Goal: Information Seeking & Learning: Learn about a topic

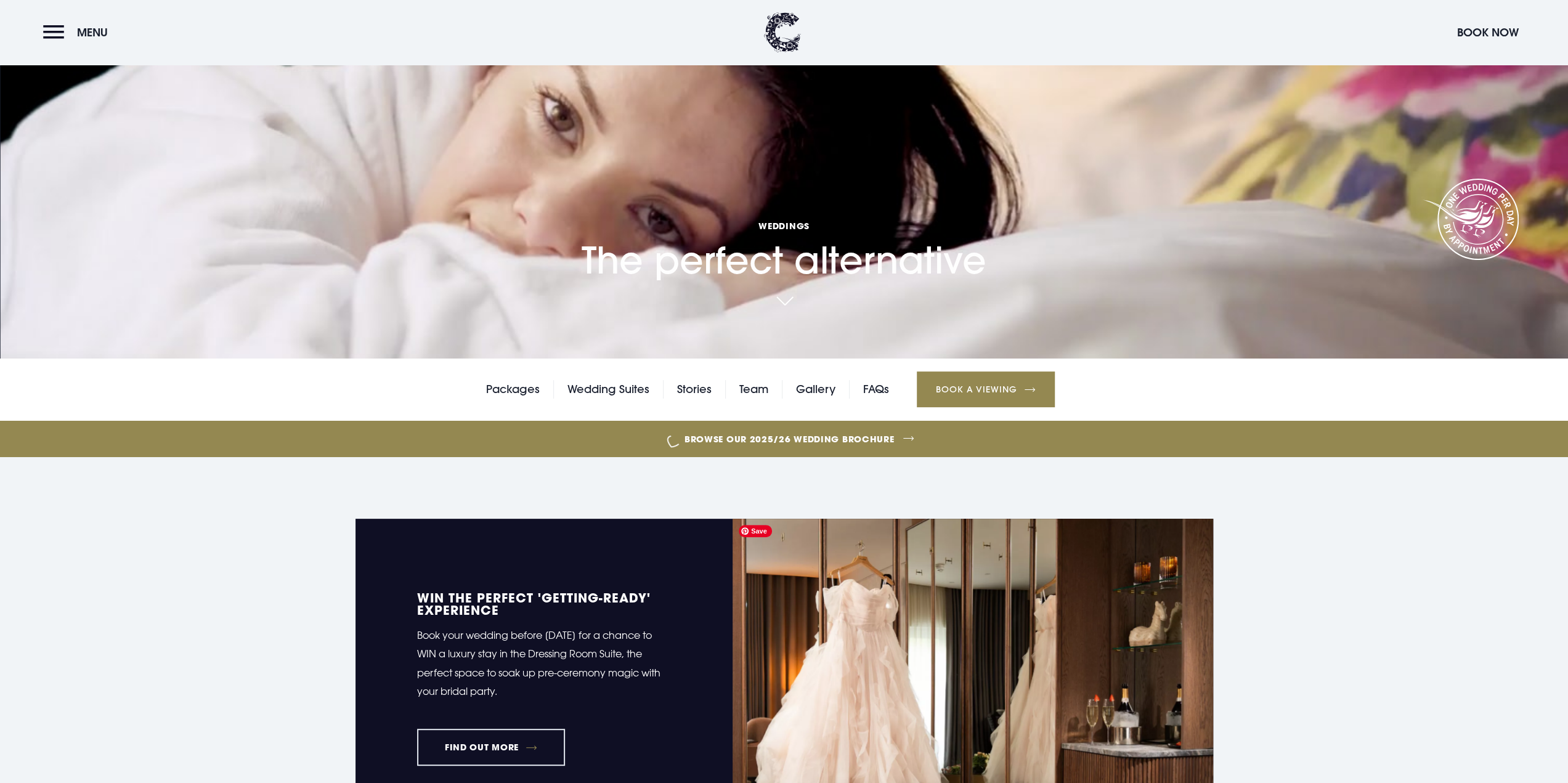
scroll to position [62, 0]
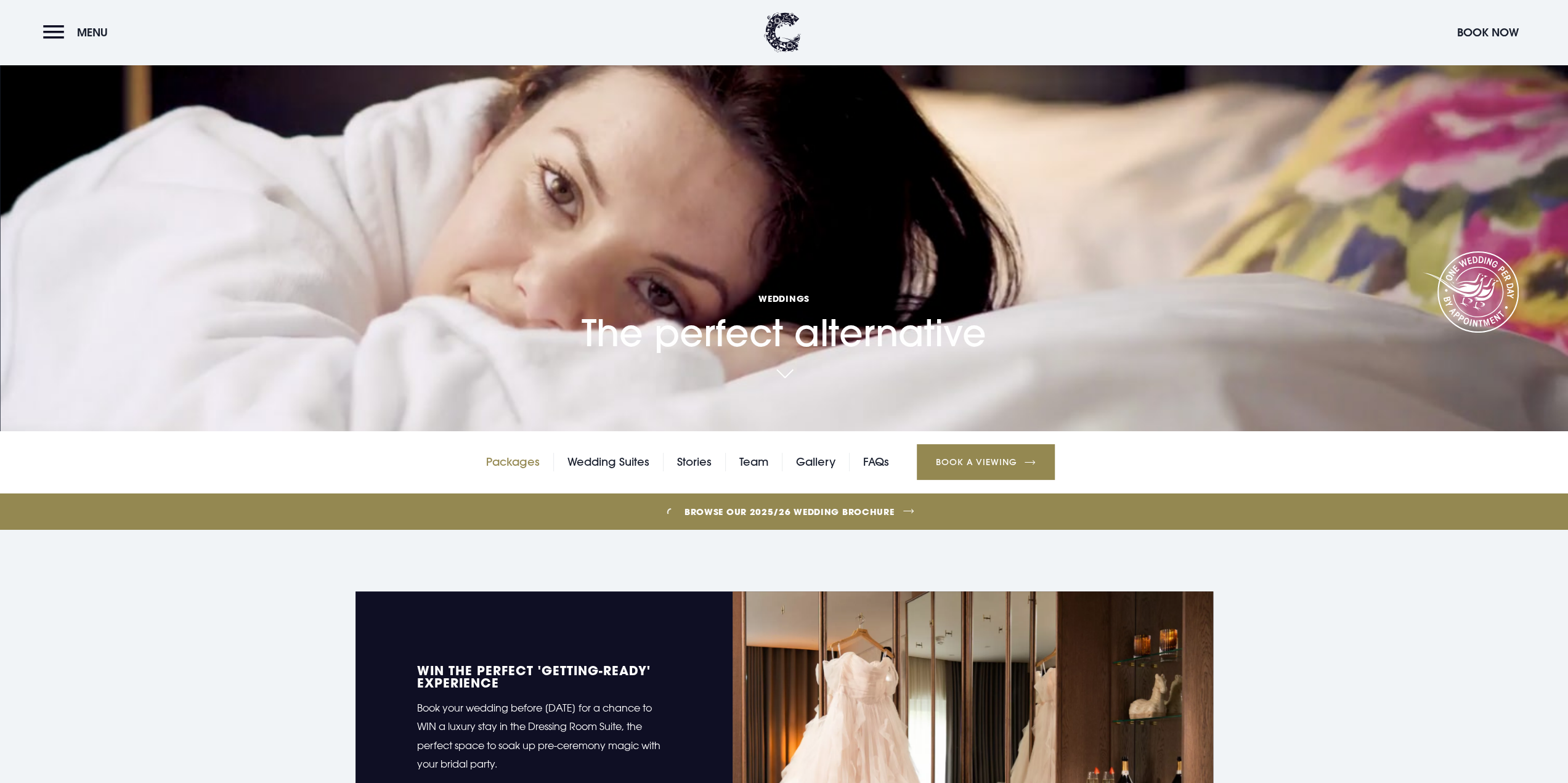
click at [518, 465] on link "Packages" at bounding box center [512, 461] width 53 height 18
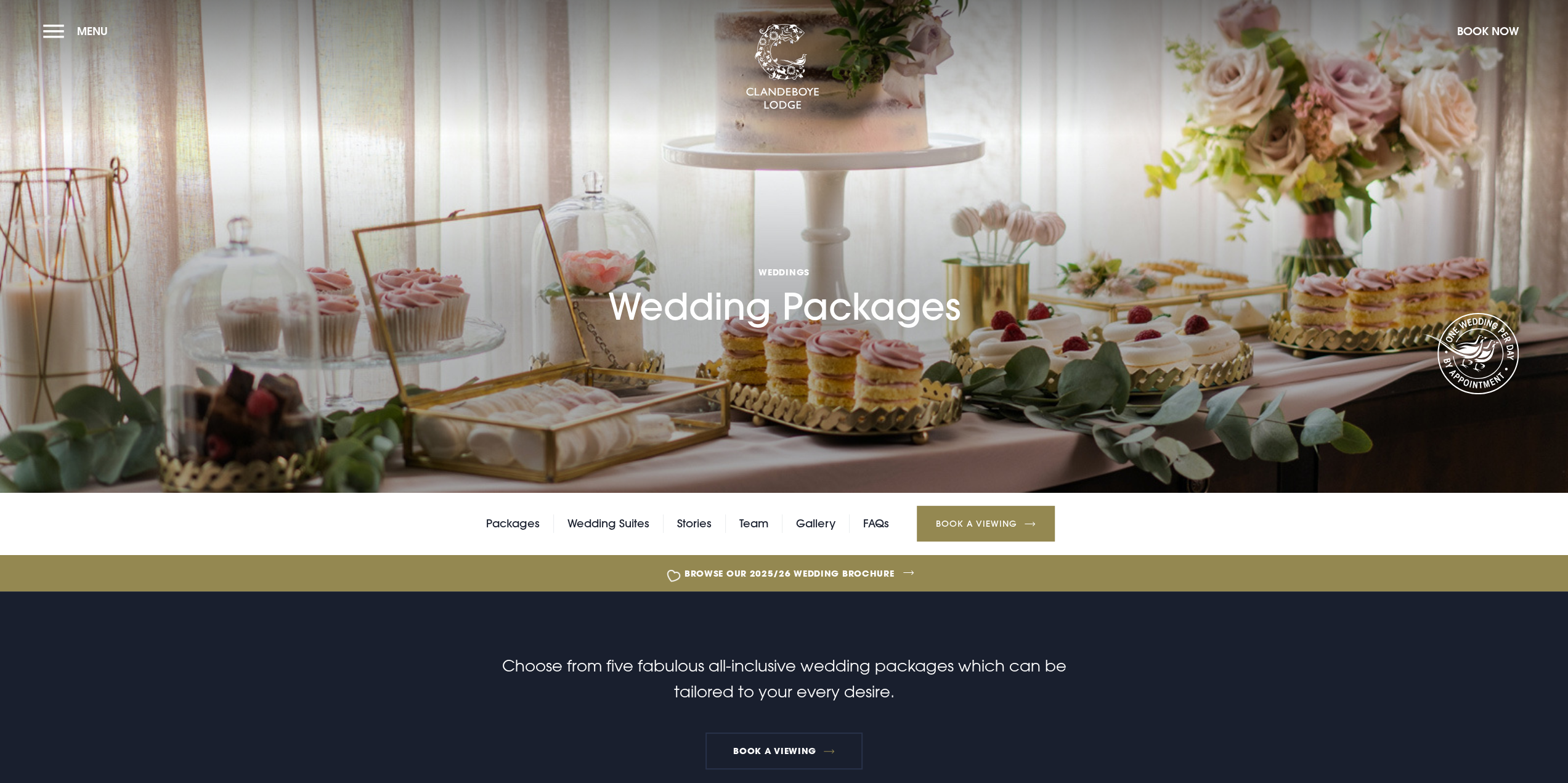
drag, startPoint x: 1399, startPoint y: 653, endPoint x: 1331, endPoint y: 12, distance: 644.6
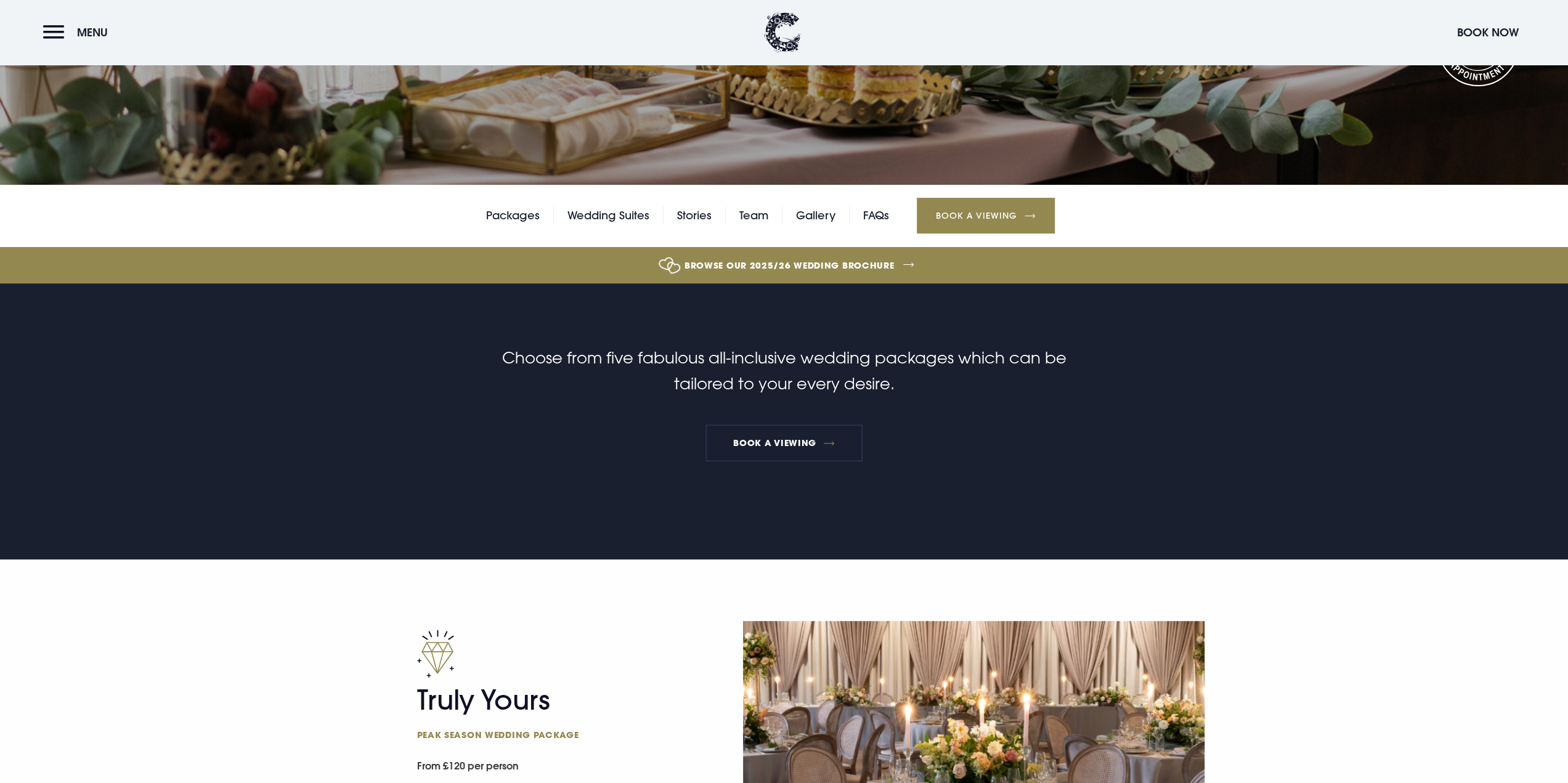
scroll to position [246, 0]
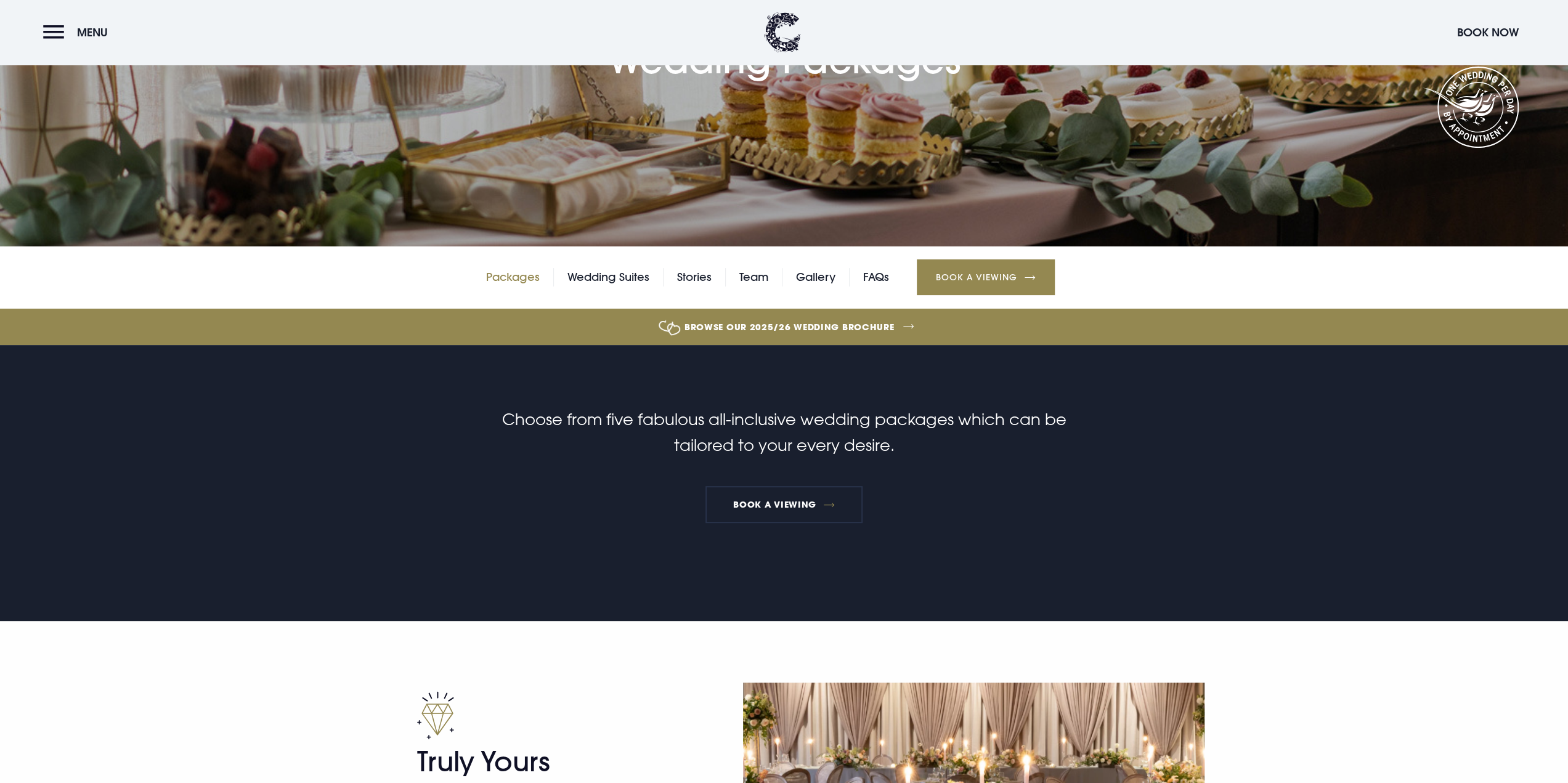
click at [500, 274] on link "Packages" at bounding box center [512, 276] width 53 height 18
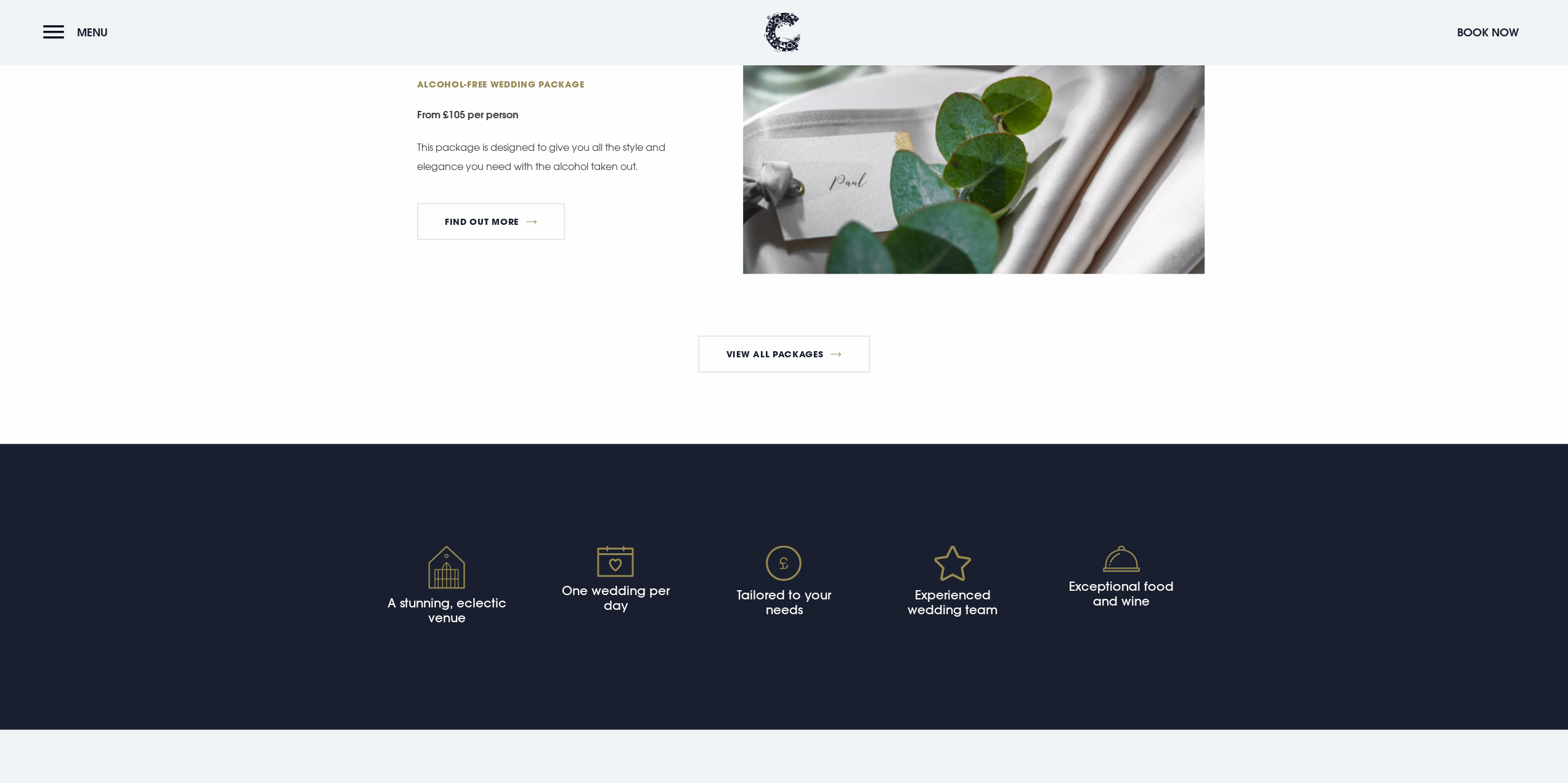
scroll to position [2403, 0]
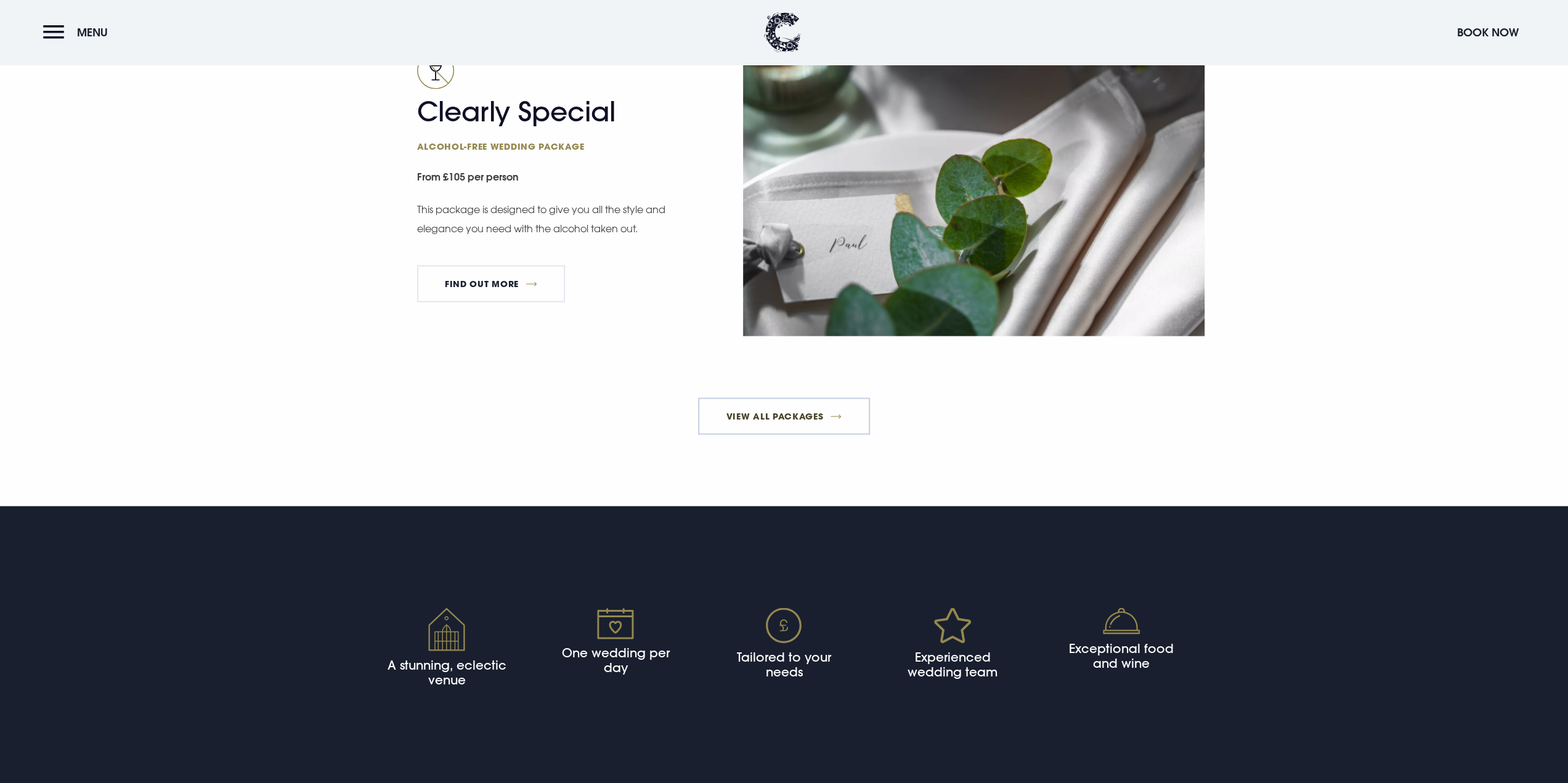
click at [793, 414] on link "View All Packages" at bounding box center [784, 416] width 172 height 37
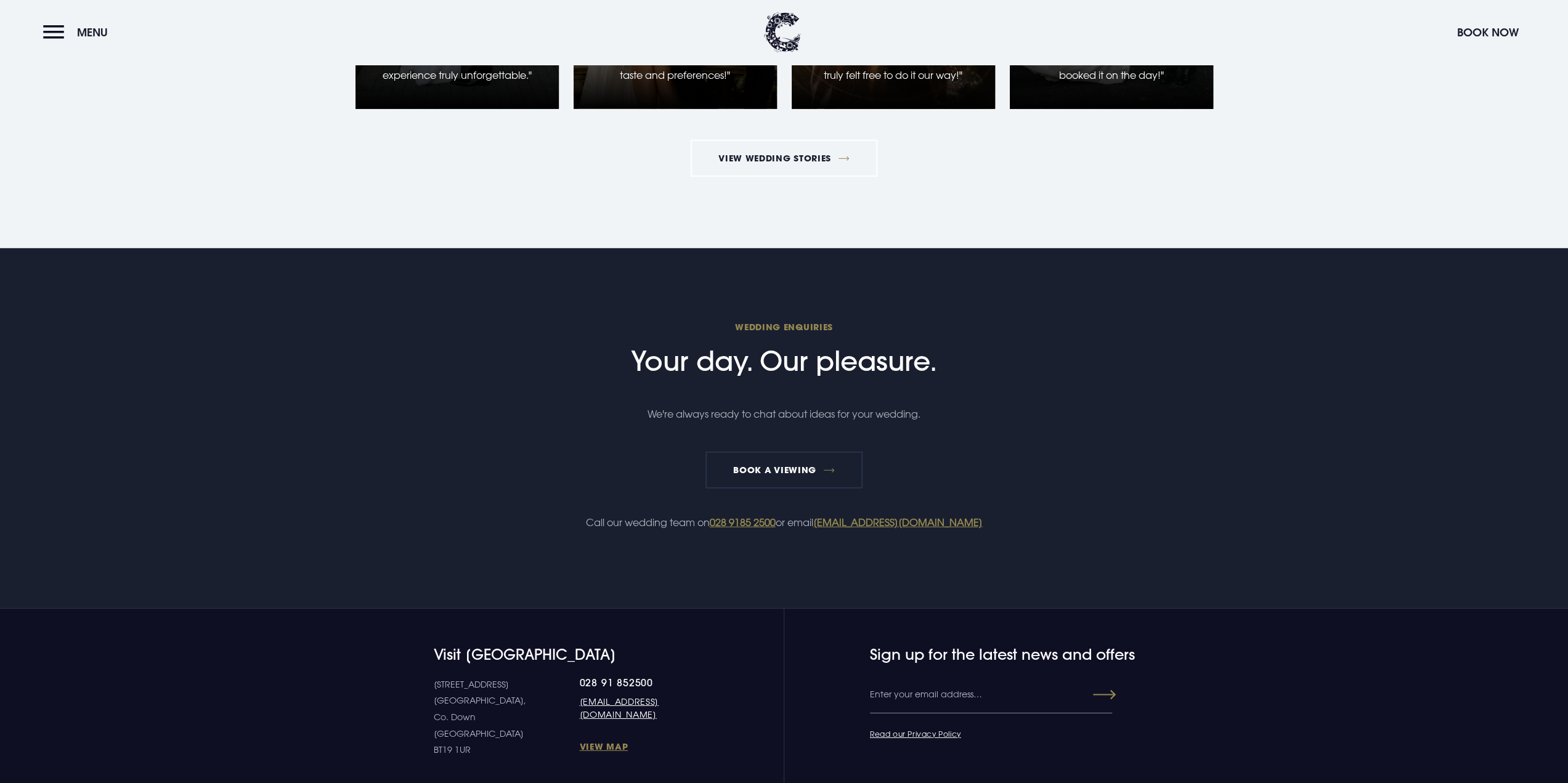
scroll to position [3566, 0]
